Goal: Transaction & Acquisition: Purchase product/service

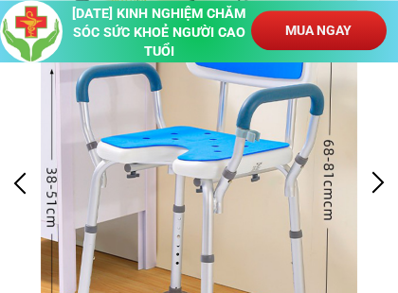
scroll to position [155, 0]
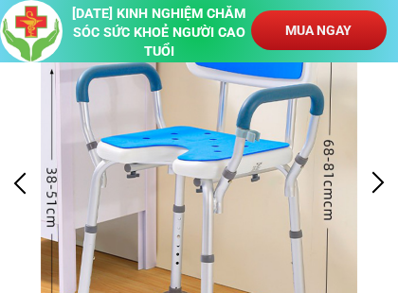
click at [313, 32] on p "MUA NGAY" at bounding box center [318, 30] width 134 height 40
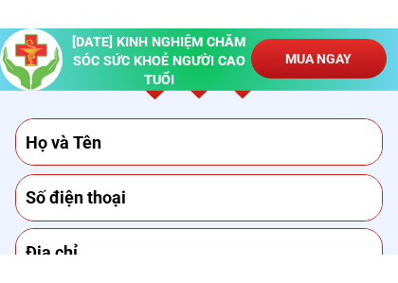
scroll to position [8283, 0]
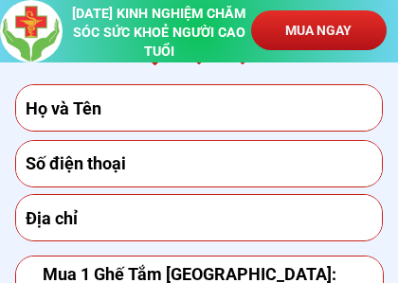
click at [145, 111] on input "text" at bounding box center [199, 107] width 357 height 45
click at [146, 107] on input "text" at bounding box center [199, 107] width 357 height 45
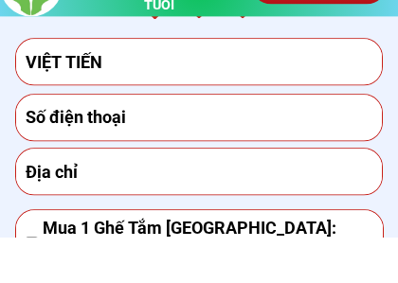
type input "VIỆT TIẾN"
click at [165, 141] on input "tel" at bounding box center [199, 163] width 357 height 45
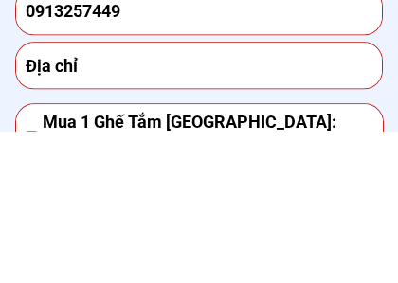
type input "0913257449"
click at [119, 195] on input "text" at bounding box center [199, 217] width 357 height 45
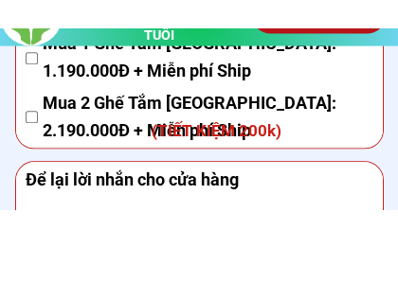
scroll to position [8496, 0]
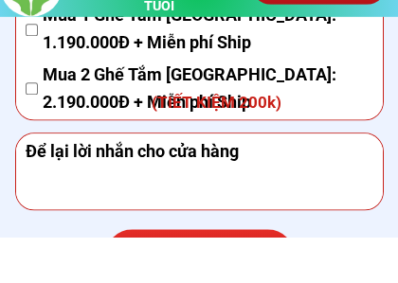
type input "174 KHU CỔ BÔNG PHƯỜNG [GEOGRAPHIC_DATA] [GEOGRAPHIC_DATA] TỈNH [GEOGRAPHIC_DAT…"
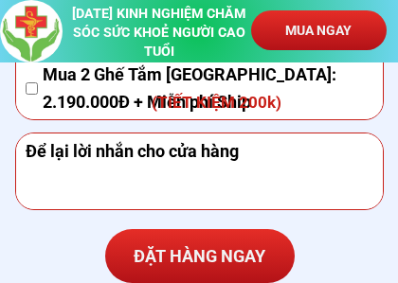
click at [227, 248] on p "ĐẶT HÀNG NGAY" at bounding box center [199, 256] width 189 height 55
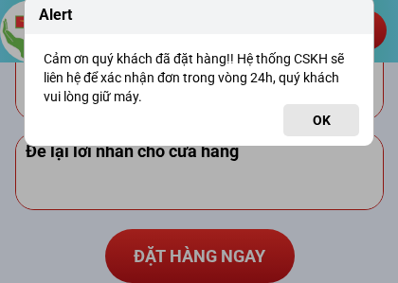
click at [323, 117] on button "OK" at bounding box center [321, 120] width 76 height 32
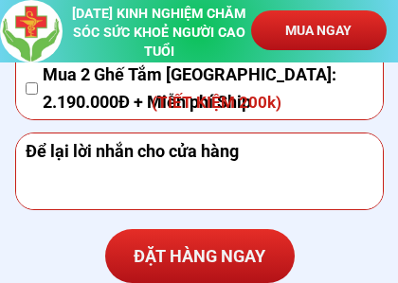
click at [234, 248] on p "ĐẶT HÀNG NGAY" at bounding box center [199, 256] width 189 height 55
